Goal: Find specific page/section: Find specific page/section

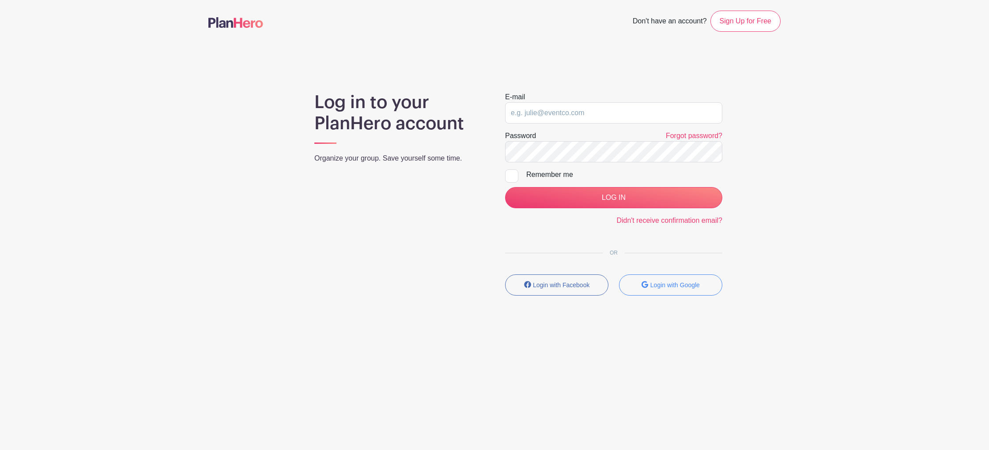
type input "[EMAIL_ADDRESS][PERSON_NAME][DOMAIN_NAME]"
click at [534, 114] on input "[EMAIL_ADDRESS][PERSON_NAME][DOMAIN_NAME]" at bounding box center [613, 112] width 217 height 21
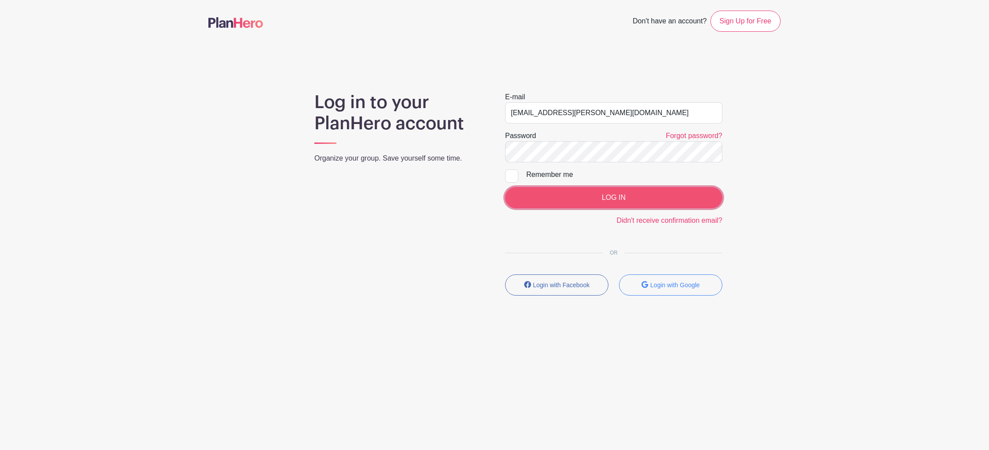
click at [545, 196] on input "LOG IN" at bounding box center [613, 197] width 217 height 21
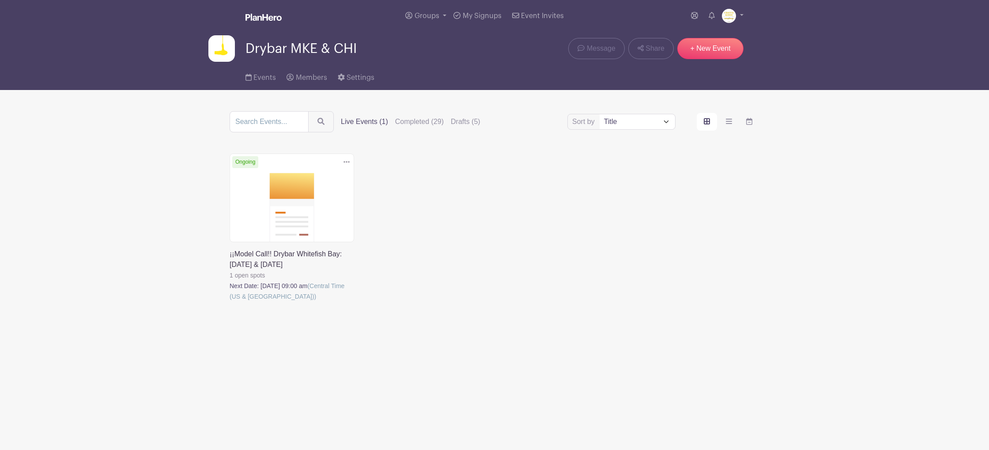
click at [230, 302] on link at bounding box center [230, 302] width 0 height 0
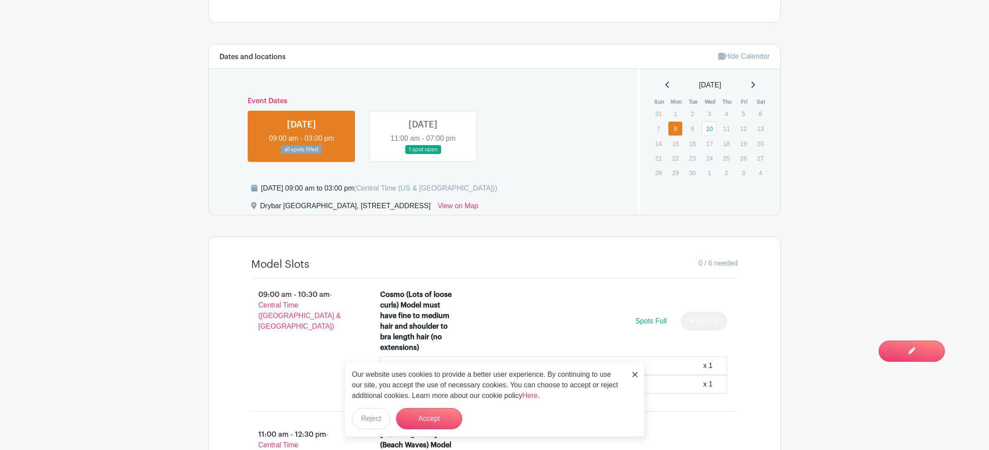
scroll to position [517, 0]
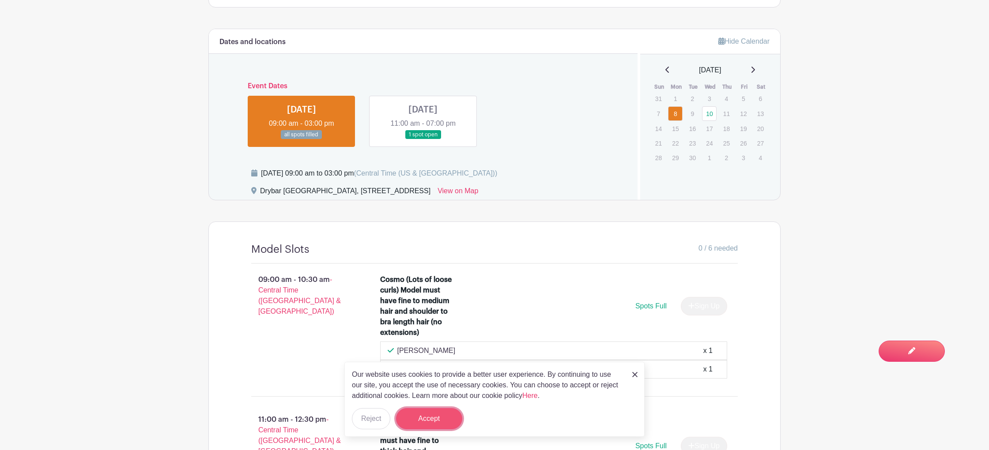
click at [423, 418] on button "Accept" at bounding box center [429, 418] width 66 height 21
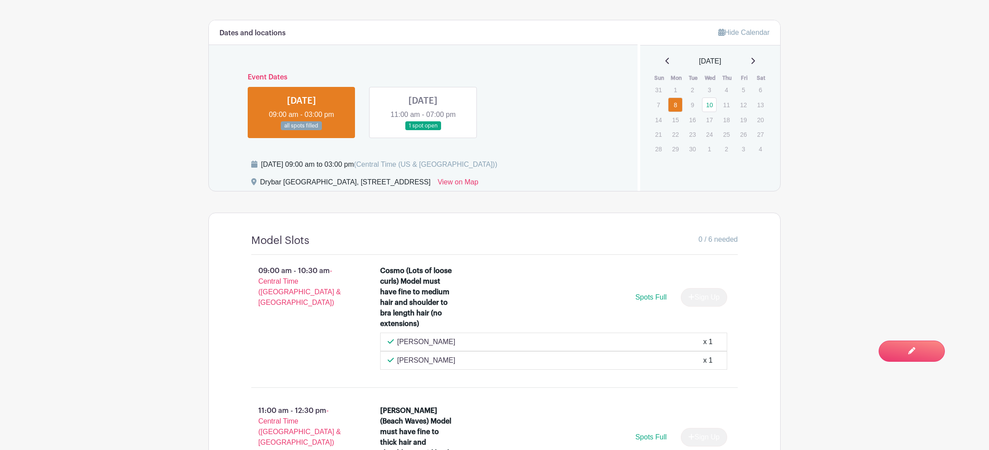
scroll to position [507, 0]
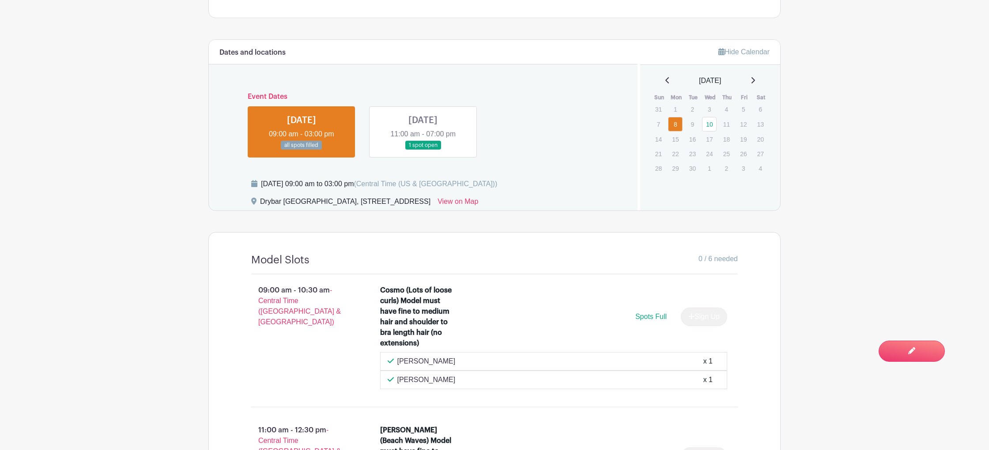
click at [423, 150] on link at bounding box center [423, 150] width 0 height 0
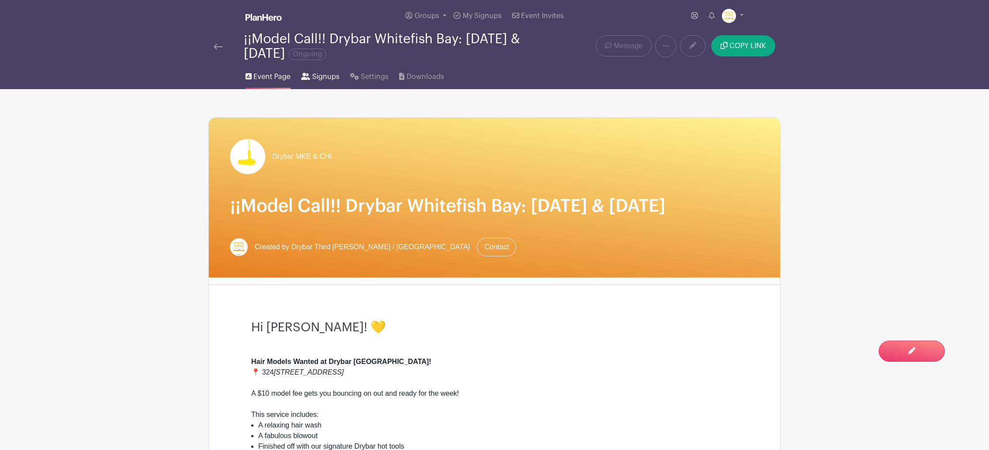
click at [313, 73] on span "Signups" at bounding box center [325, 77] width 27 height 11
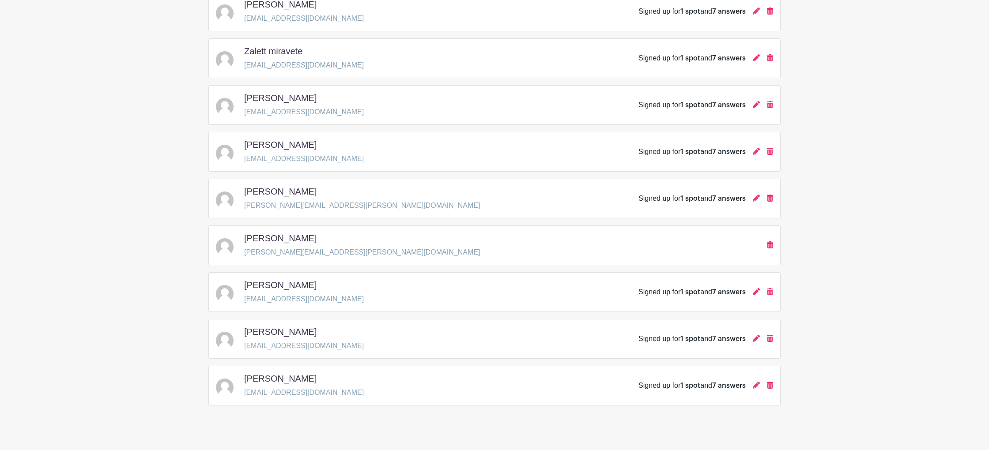
scroll to position [507, 0]
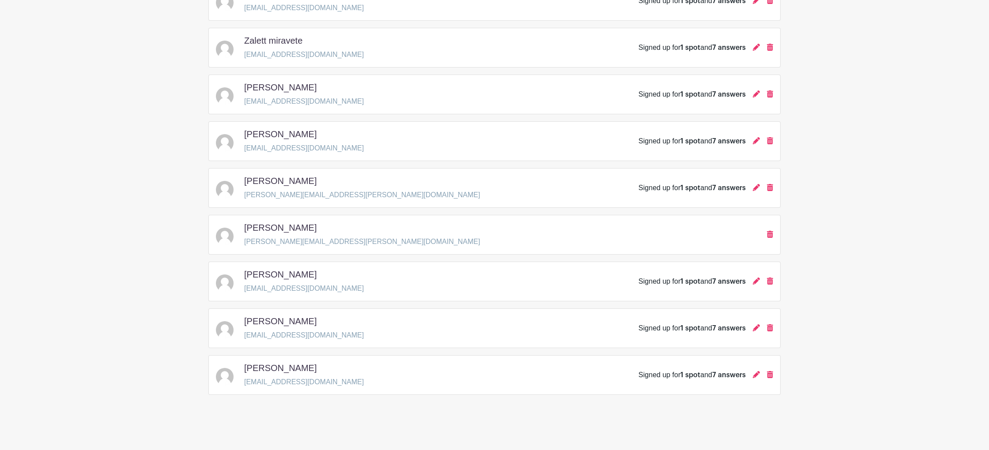
click at [752, 280] on div "Signed up for 1 spot and 7 answers" at bounding box center [705, 281] width 135 height 11
